Goal: Find specific page/section: Find specific page/section

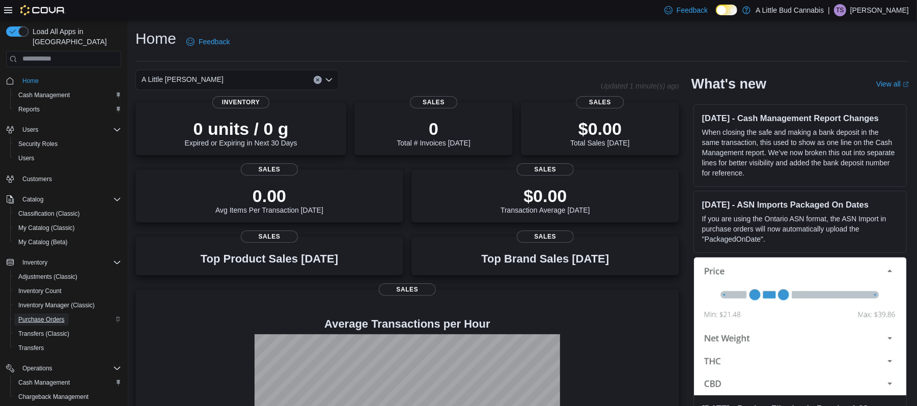
click at [33, 316] on span "Purchase Orders" at bounding box center [41, 320] width 46 height 8
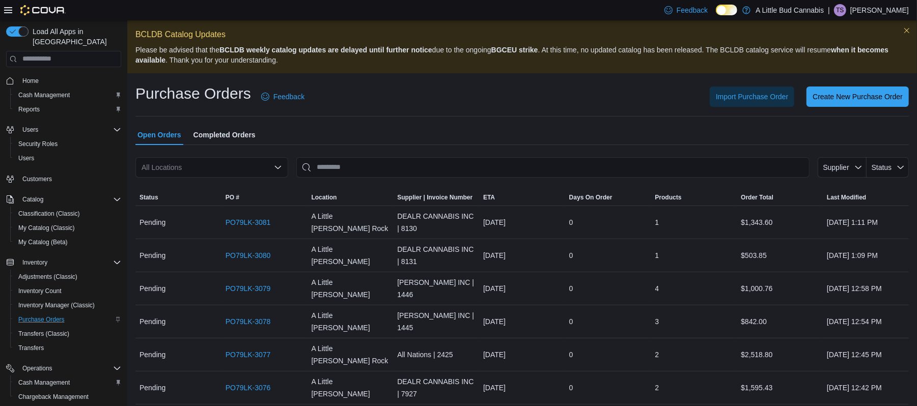
click at [247, 170] on div "All Locations" at bounding box center [211, 167] width 153 height 20
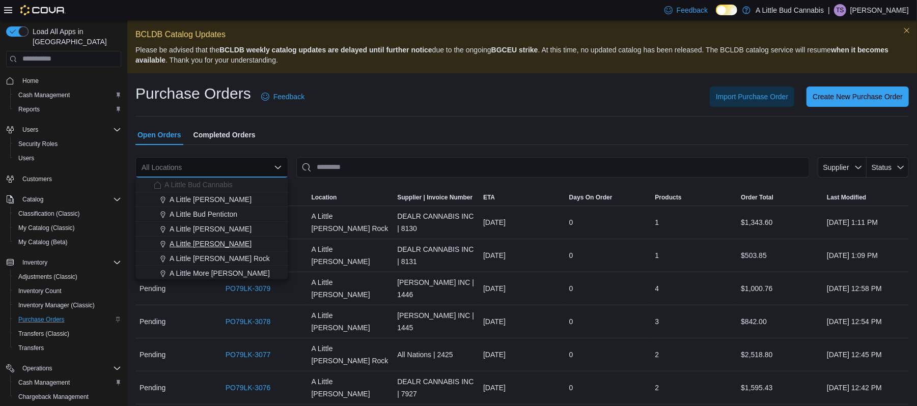
click at [219, 244] on span "A Little [PERSON_NAME]" at bounding box center [211, 244] width 82 height 10
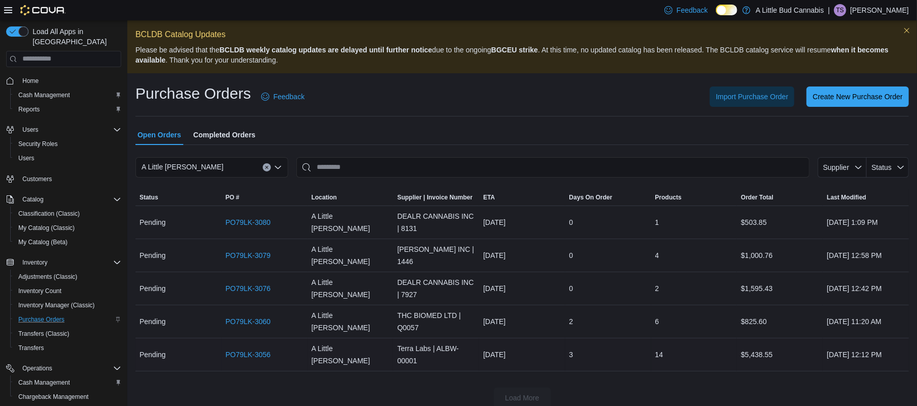
scroll to position [11, 0]
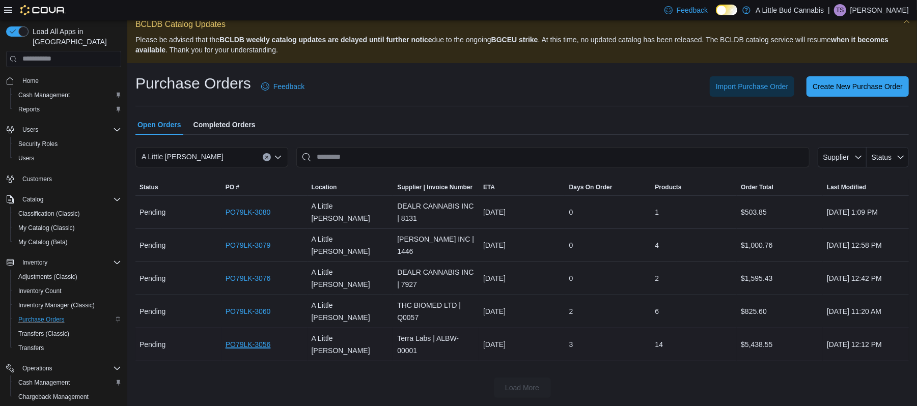
click at [250, 347] on link "PO79LK-3056" at bounding box center [248, 345] width 45 height 12
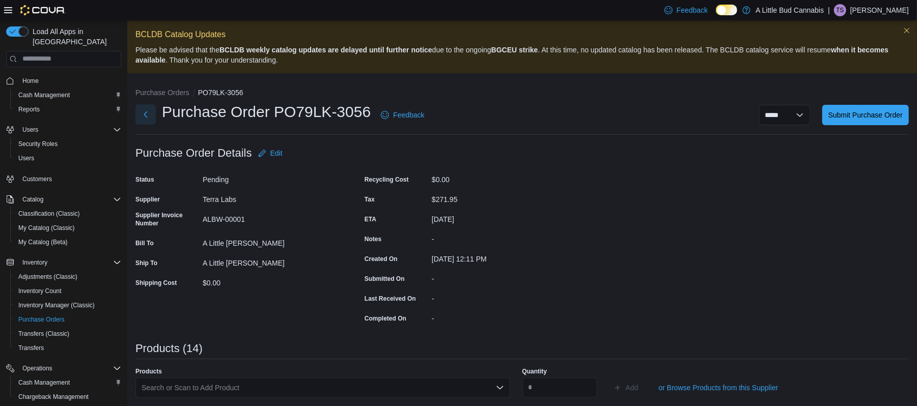
click at [145, 118] on button "Next" at bounding box center [145, 114] width 20 height 20
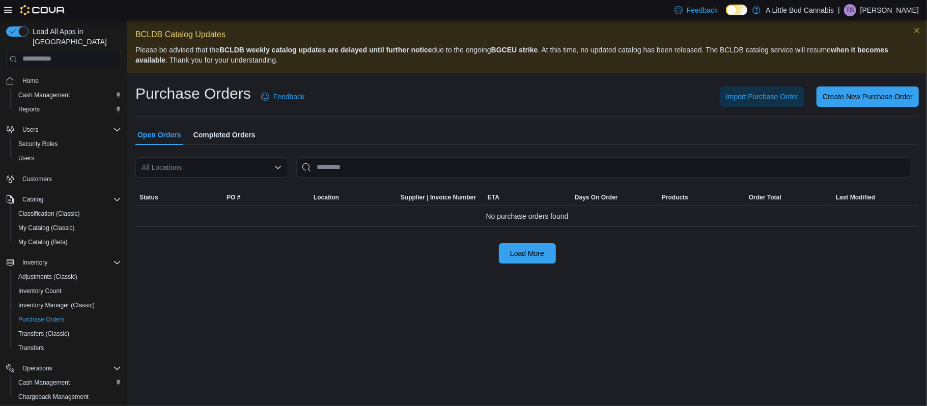
click at [245, 172] on div "All Locations" at bounding box center [211, 167] width 153 height 20
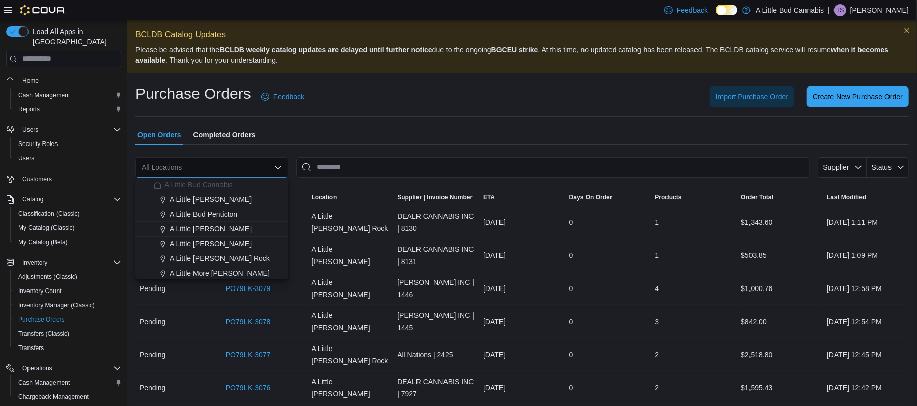
click at [223, 241] on span "A Little [PERSON_NAME]" at bounding box center [211, 244] width 82 height 10
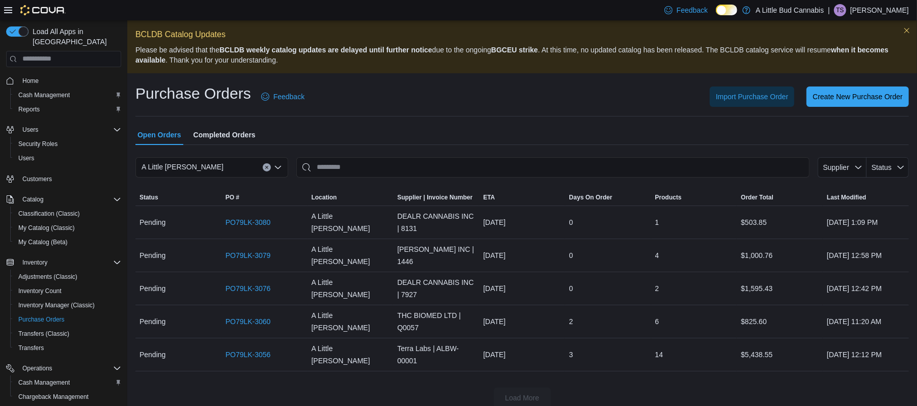
scroll to position [11, 0]
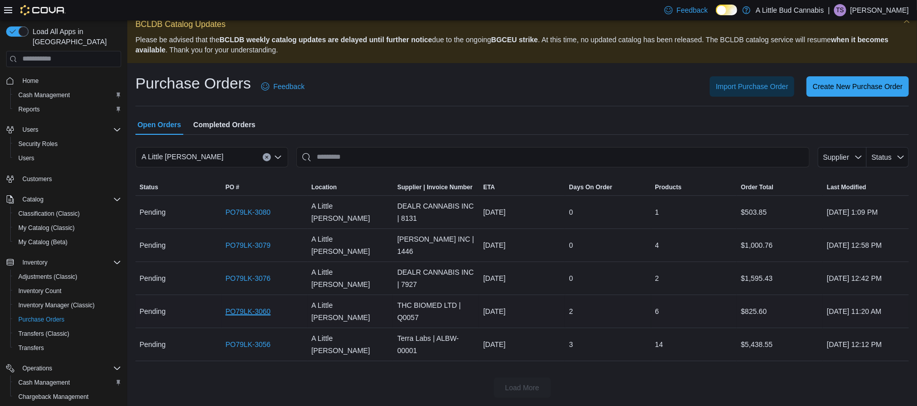
click at [254, 309] on link "PO79LK-3060" at bounding box center [248, 312] width 45 height 12
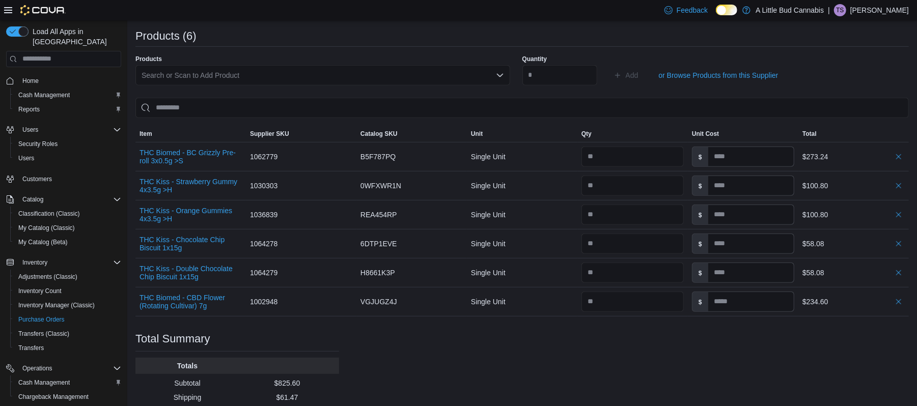
scroll to position [314, 0]
